Goal: Transaction & Acquisition: Subscribe to service/newsletter

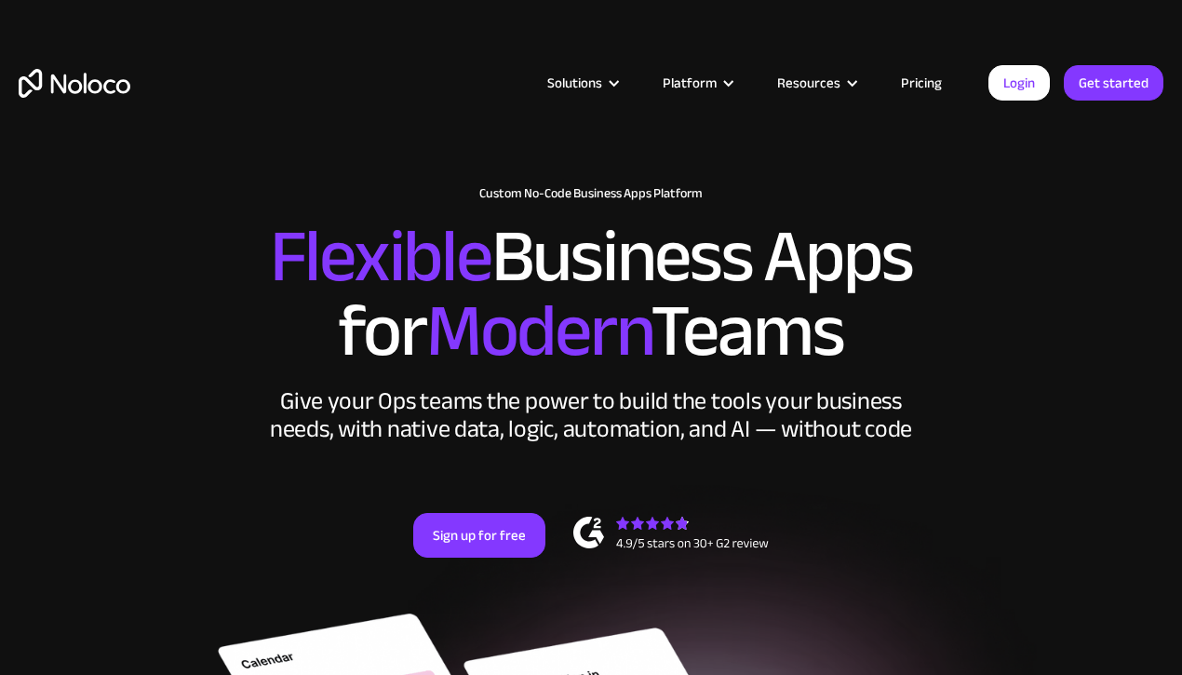
click at [909, 67] on div "Solutions Use Cases Business Types Project Management Keep track of customers, …" at bounding box center [591, 102] width 1182 height 110
click at [910, 77] on link "Pricing" at bounding box center [921, 83] width 87 height 24
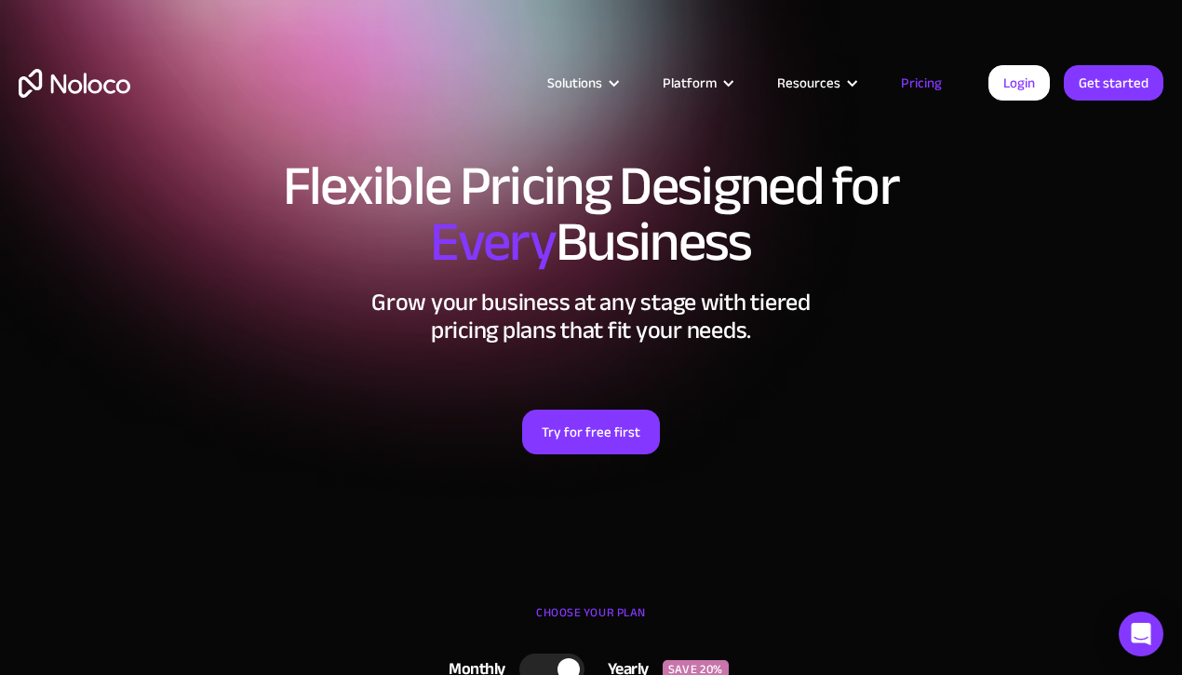
click at [593, 409] on div "Try for free first" at bounding box center [591, 408] width 1145 height 91
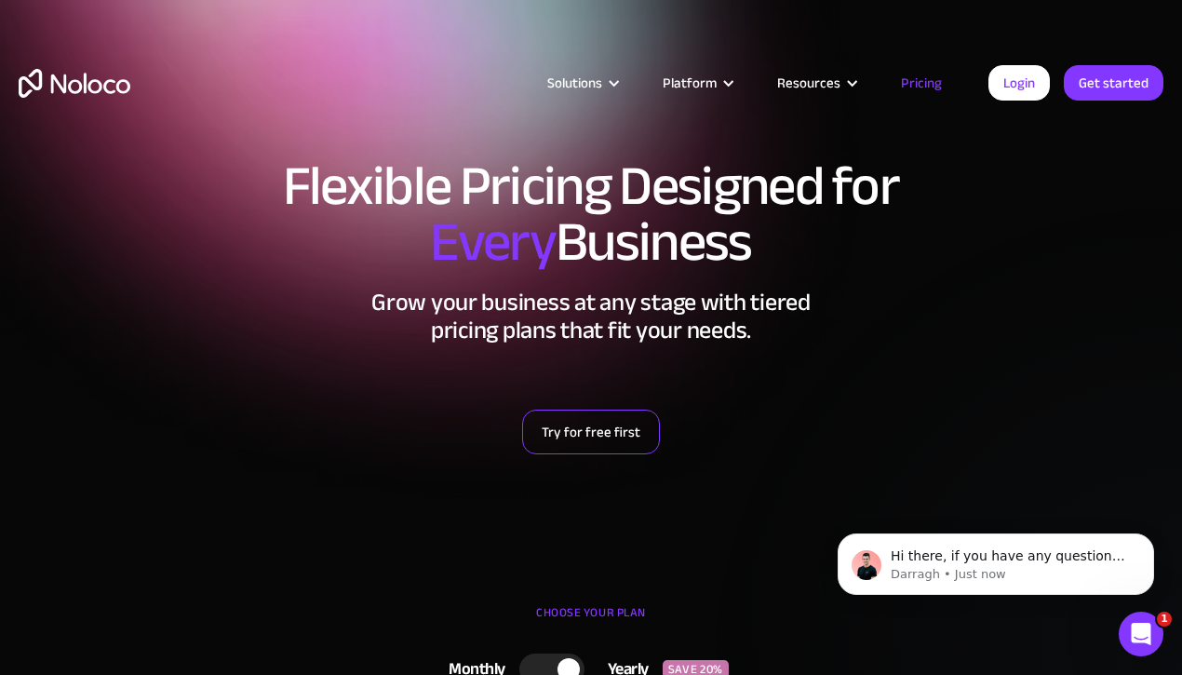
click at [601, 433] on link "Try for free first" at bounding box center [591, 432] width 138 height 45
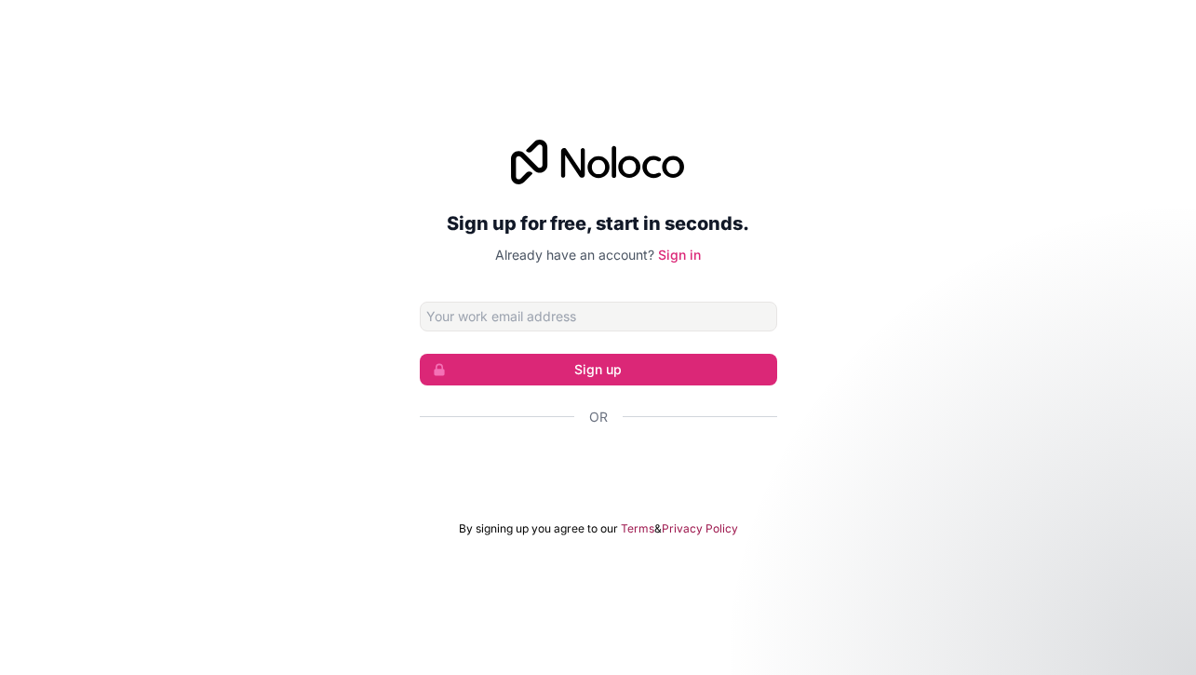
click at [613, 473] on div "Fazer login com o Google. Abre em uma nova guia" at bounding box center [598, 467] width 357 height 41
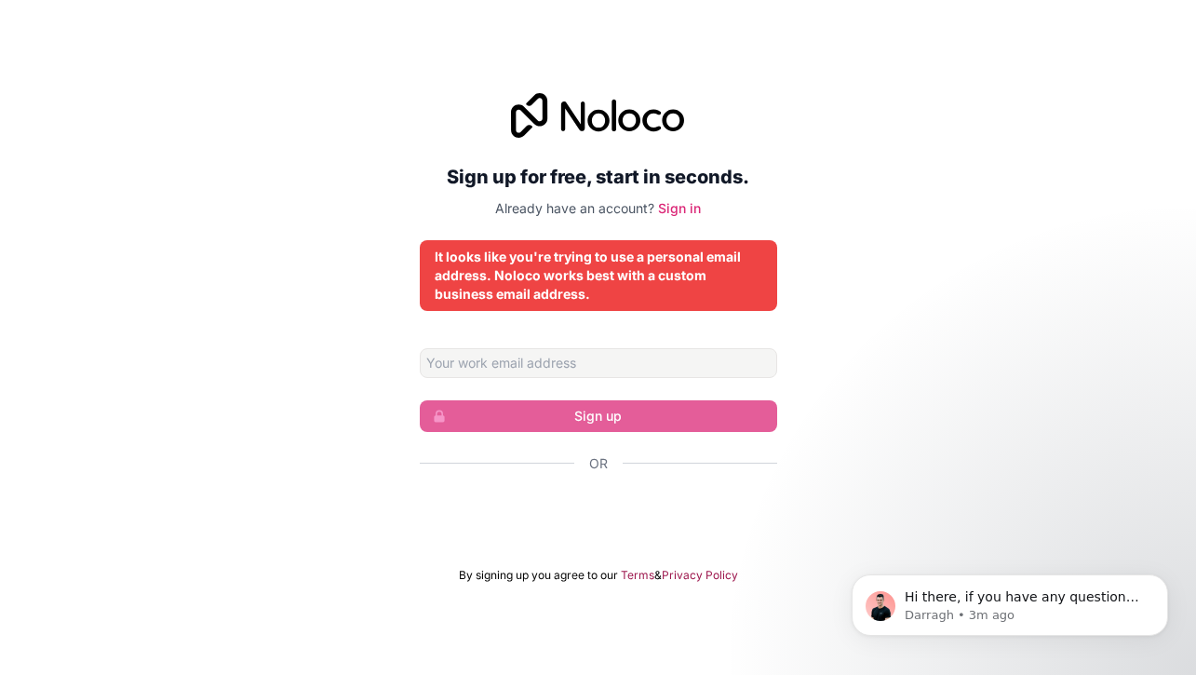
click at [599, 531] on div "Fazer login com o Google. Abre em uma nova guia" at bounding box center [598, 513] width 357 height 41
